Goal: Navigation & Orientation: Find specific page/section

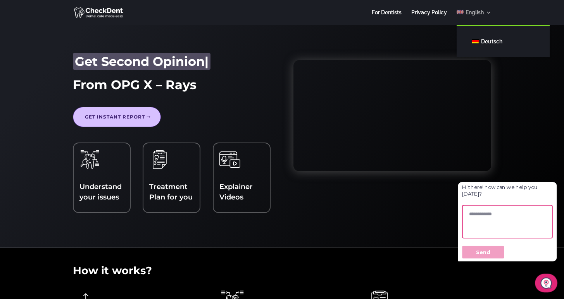
click at [483, 14] on span "English" at bounding box center [475, 12] width 18 height 6
click at [483, 13] on span "English" at bounding box center [475, 12] width 18 height 6
click at [486, 39] on span "Deutsch" at bounding box center [491, 41] width 21 height 6
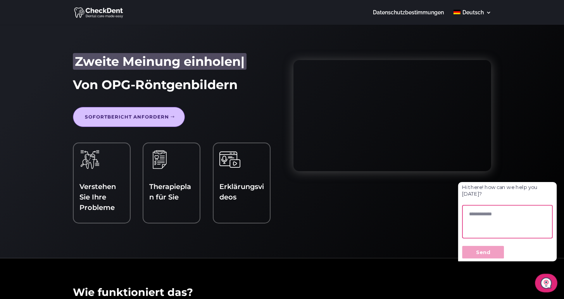
click at [135, 116] on link "Sofortbericht anfordern" at bounding box center [129, 117] width 112 height 20
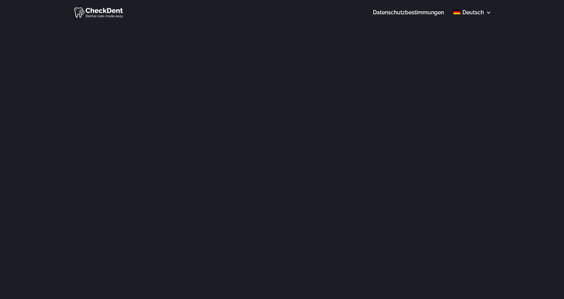
scroll to position [48, 0]
